Goal: Task Accomplishment & Management: Manage account settings

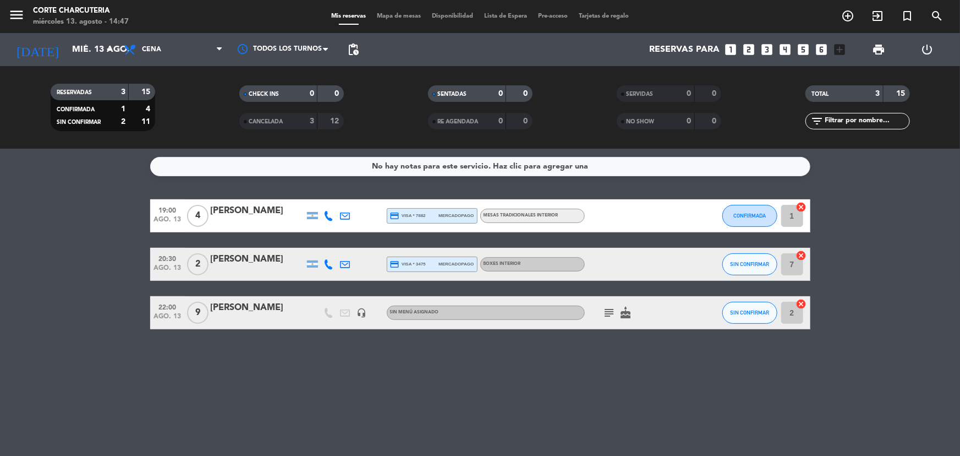
click at [228, 308] on div "[PERSON_NAME]" at bounding box center [258, 307] width 94 height 14
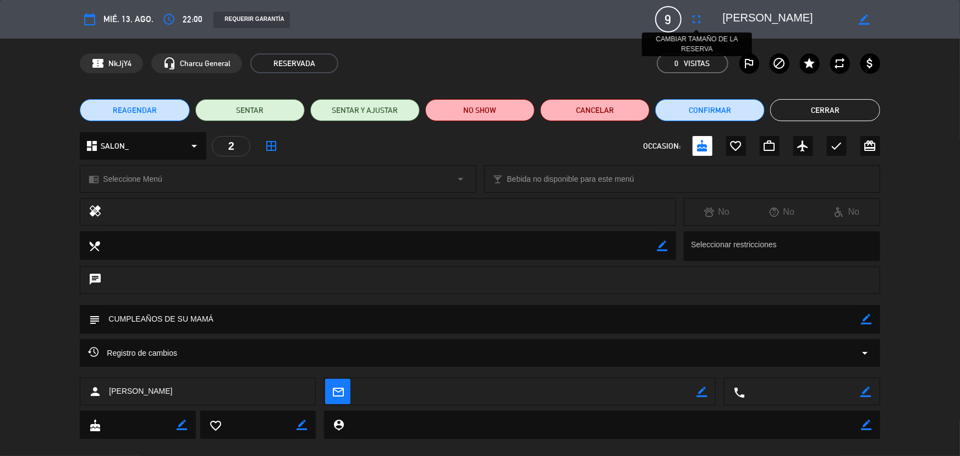
click at [695, 15] on icon "fullscreen" at bounding box center [696, 19] width 13 height 13
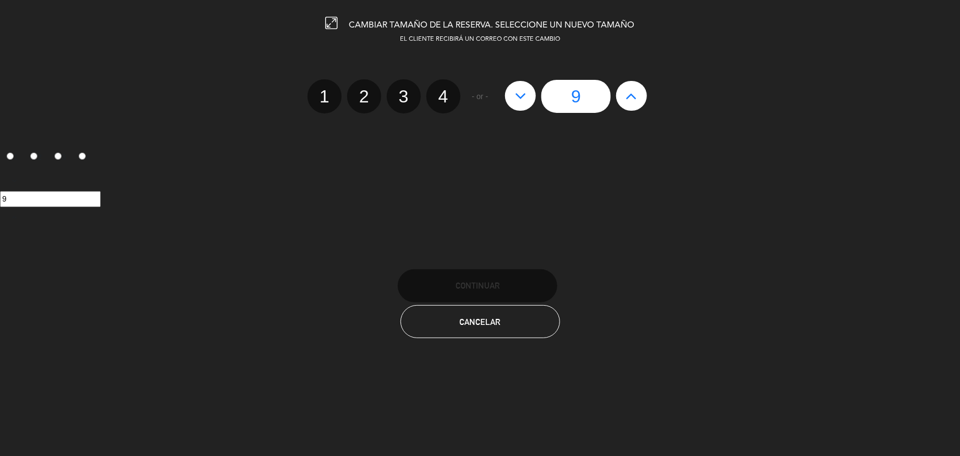
click at [630, 94] on icon at bounding box center [632, 96] width 12 height 18
type input "10"
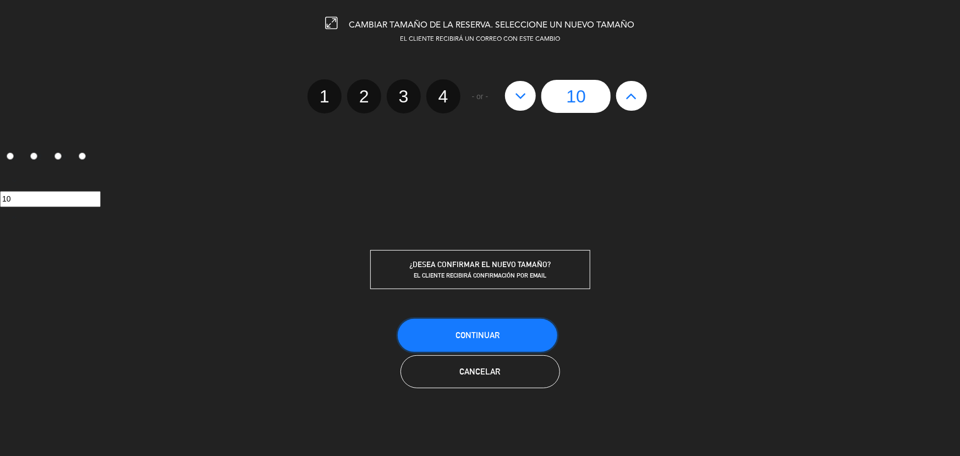
click at [478, 338] on button "Continuar" at bounding box center [478, 335] width 160 height 33
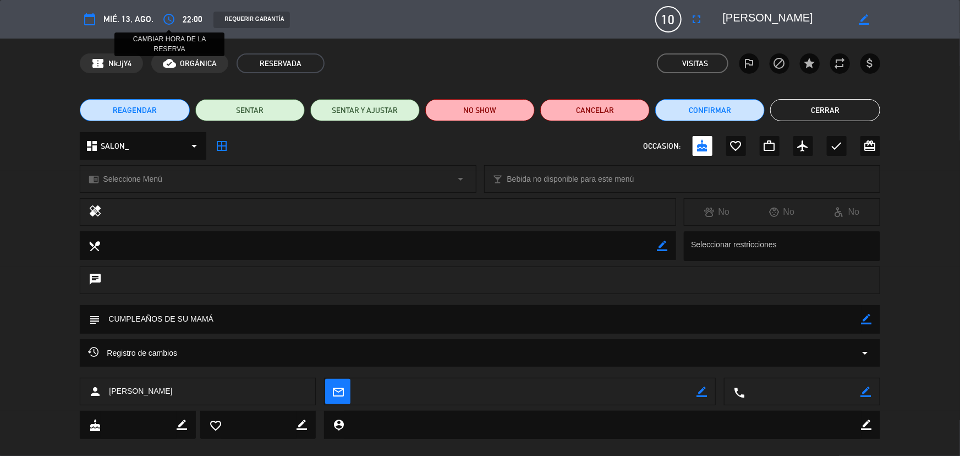
click at [167, 18] on icon "access_time" at bounding box center [168, 19] width 13 height 13
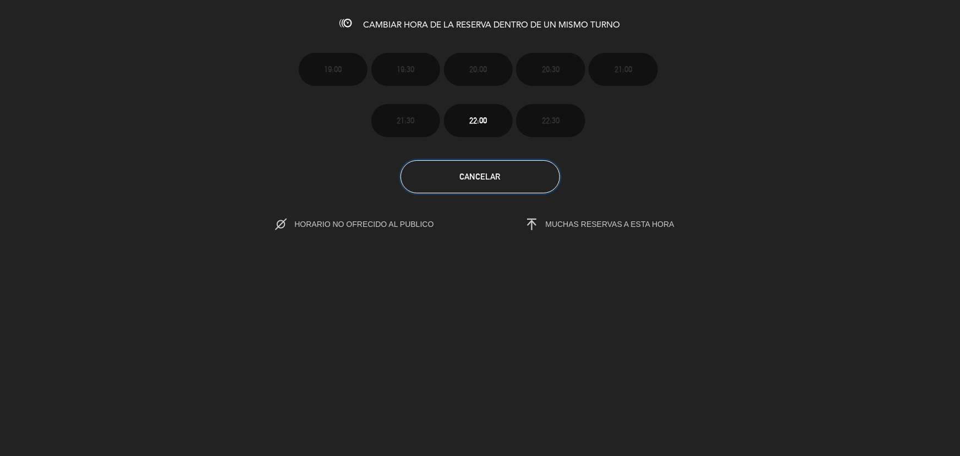
click at [473, 176] on span "Cancelar" at bounding box center [480, 176] width 41 height 9
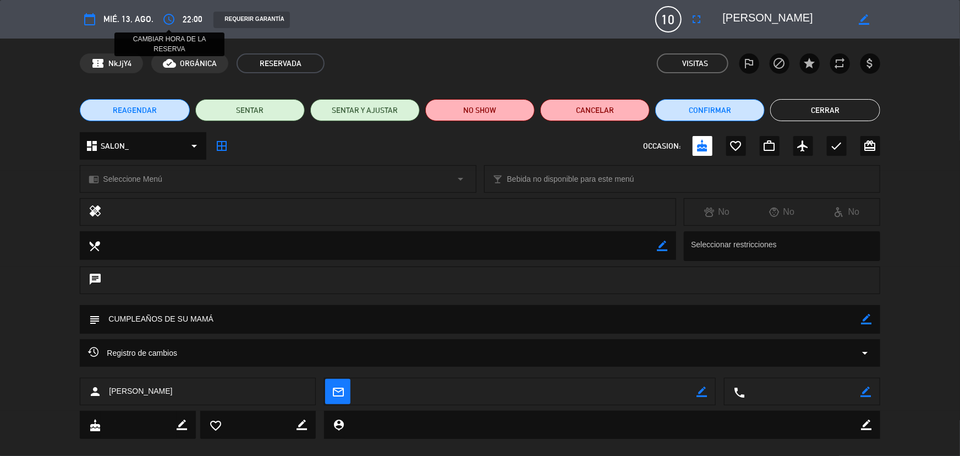
click at [166, 19] on icon "access_time" at bounding box center [168, 19] width 13 height 13
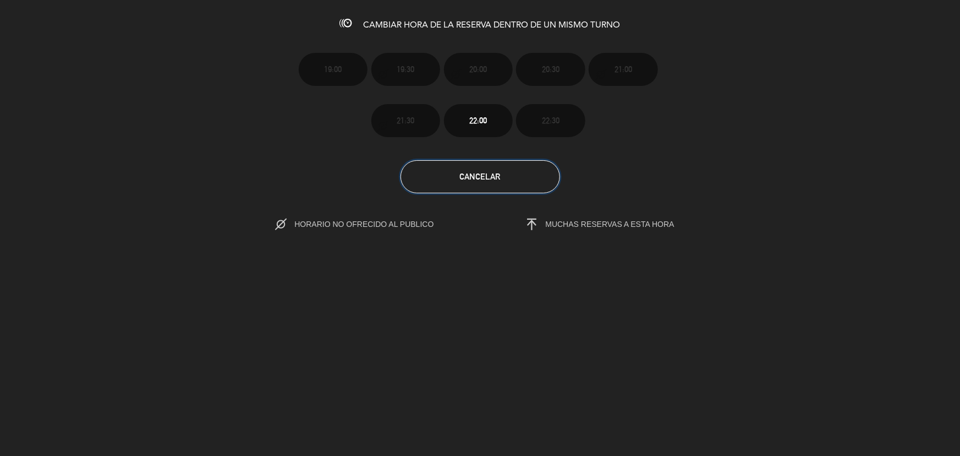
click at [503, 187] on button "Cancelar" at bounding box center [481, 176] width 160 height 33
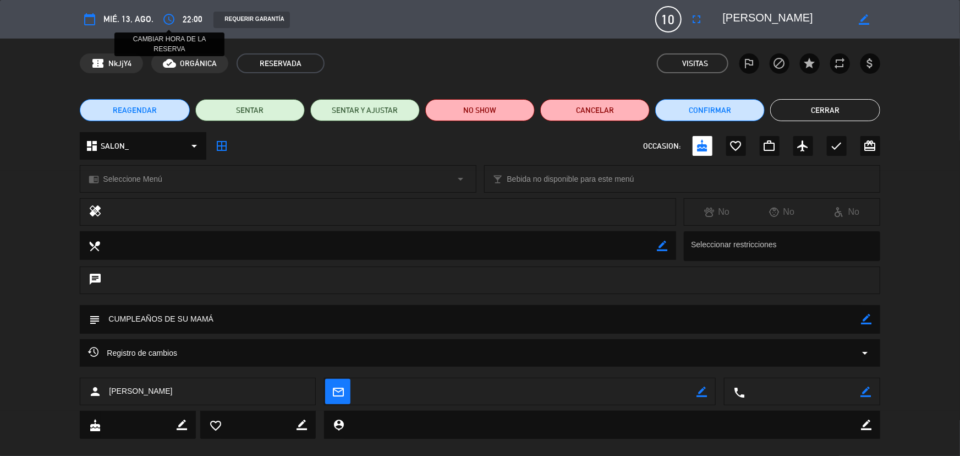
click at [169, 17] on icon "access_time" at bounding box center [168, 19] width 13 height 13
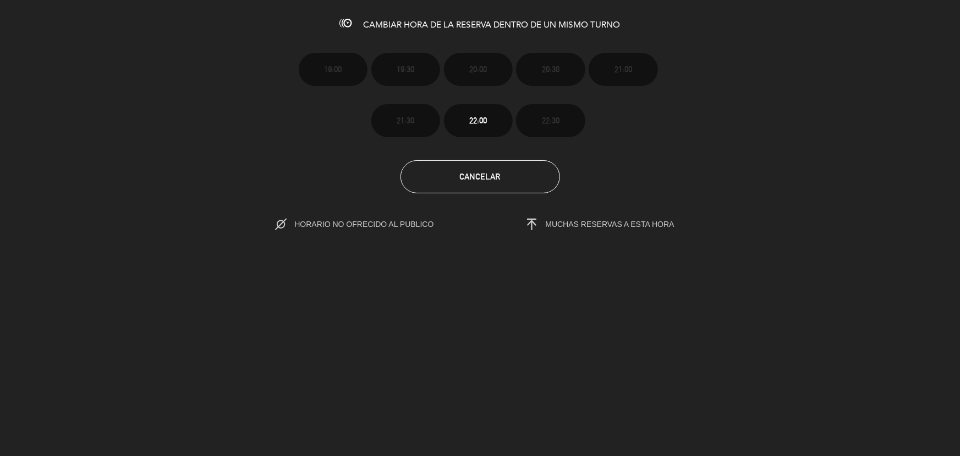
click at [371, 223] on span "HORARIO NO OFRECIDO AL PUBLICO" at bounding box center [375, 224] width 162 height 9
drag, startPoint x: 313, startPoint y: 219, endPoint x: 288, endPoint y: 220, distance: 24.8
click at [308, 220] on span "HORARIO NO OFRECIDO AL PUBLICO" at bounding box center [375, 224] width 162 height 9
click at [281, 219] on icon at bounding box center [281, 224] width 12 height 12
click at [301, 221] on span "HORARIO NO OFRECIDO AL PUBLICO" at bounding box center [366, 224] width 182 height 16
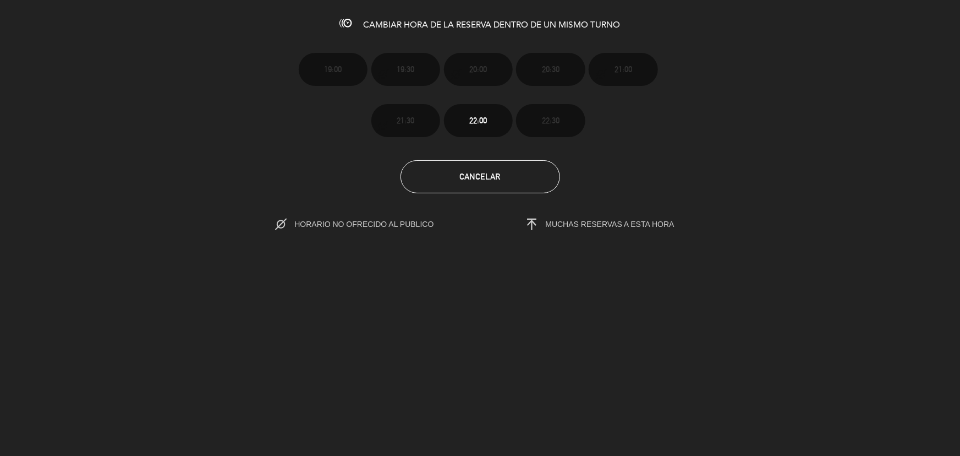
drag, startPoint x: 356, startPoint y: 223, endPoint x: 421, endPoint y: 221, distance: 65.5
click at [383, 224] on span "HORARIO NO OFRECIDO AL PUBLICO" at bounding box center [375, 224] width 162 height 9
drag, startPoint x: 546, startPoint y: 224, endPoint x: 597, endPoint y: 226, distance: 51.2
click at [569, 226] on span "MUCHAS RESERVAS A ESTA HORA" at bounding box center [610, 224] width 129 height 9
click at [598, 226] on span "MUCHAS RESERVAS A ESTA HORA" at bounding box center [610, 224] width 129 height 9
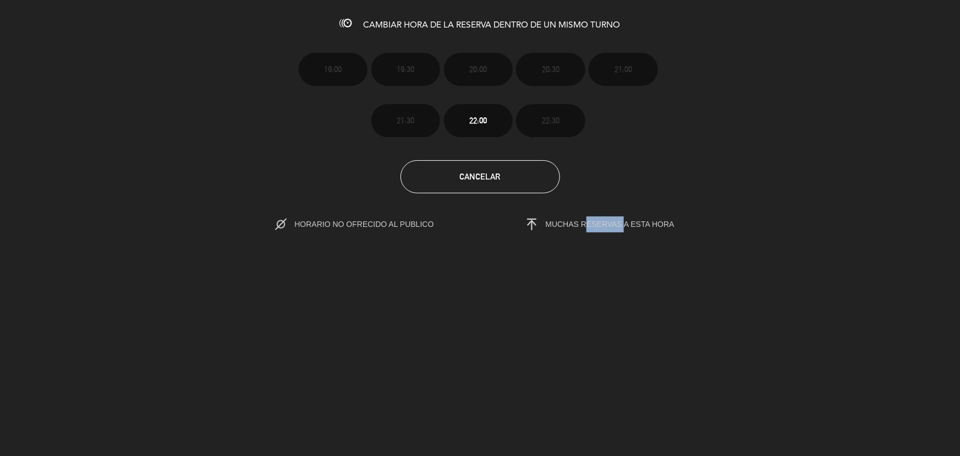
click at [598, 226] on span "MUCHAS RESERVAS A ESTA HORA" at bounding box center [610, 224] width 129 height 9
click at [506, 184] on button "Cancelar" at bounding box center [481, 176] width 160 height 33
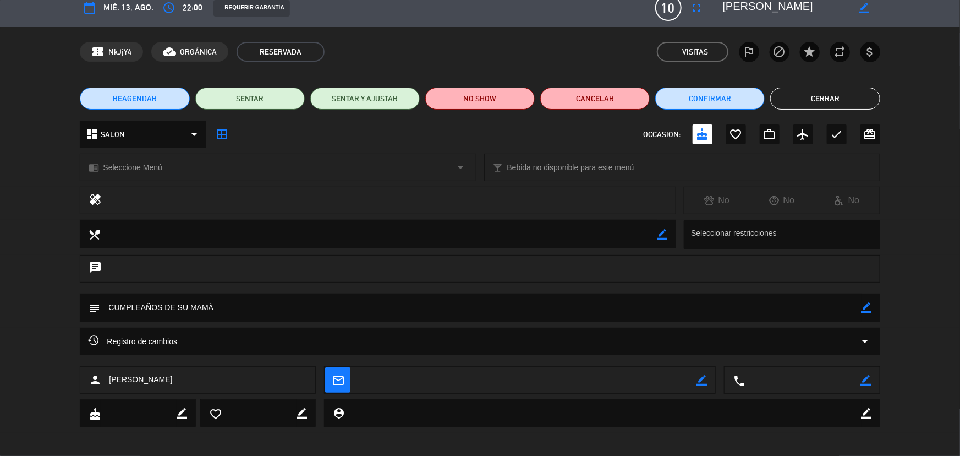
scroll to position [15, 0]
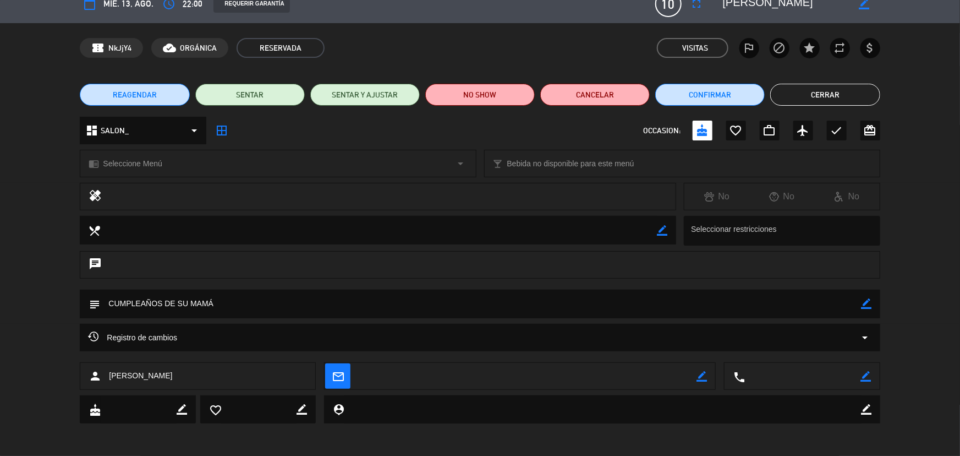
drag, startPoint x: 222, startPoint y: 300, endPoint x: 204, endPoint y: 303, distance: 18.4
click at [222, 300] on textarea at bounding box center [480, 303] width 761 height 28
click at [98, 303] on icon "subject" at bounding box center [94, 304] width 12 height 12
click at [859, 305] on textarea at bounding box center [480, 303] width 761 height 28
click at [863, 304] on icon "border_color" at bounding box center [867, 303] width 10 height 10
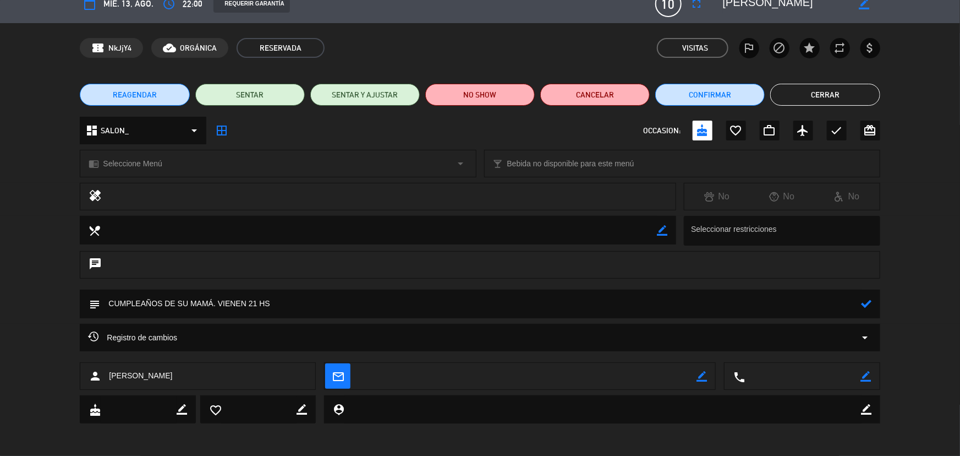
type textarea "CUMPLEAÑOS DE SU MAMÁ. VIENEN 21 HS"
click at [865, 304] on icon at bounding box center [867, 303] width 10 height 10
click at [812, 96] on button "Cerrar" at bounding box center [824, 95] width 109 height 22
